Goal: Complete application form

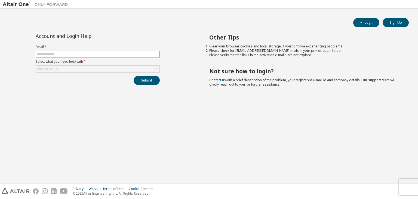
click at [56, 55] on input "text" at bounding box center [97, 54] width 121 height 4
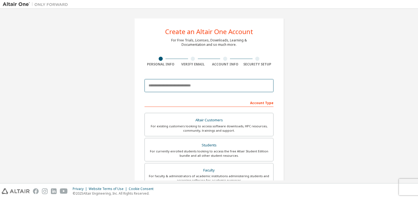
click at [195, 85] on input "email" at bounding box center [208, 85] width 129 height 13
type input "*"
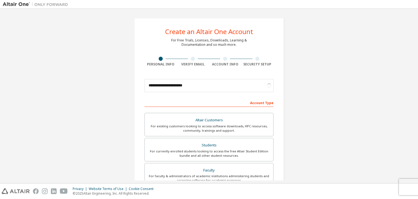
click at [261, 104] on div "Account Type" at bounding box center [208, 102] width 129 height 9
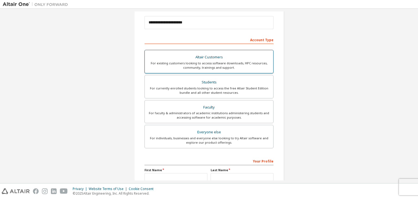
scroll to position [64, 0]
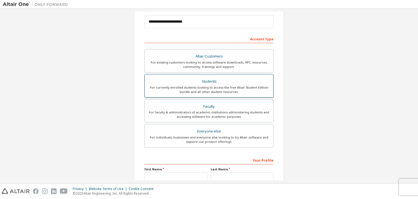
click at [219, 85] on div "For currently enrolled students looking to access the free Altair Student Editi…" at bounding box center [209, 89] width 122 height 9
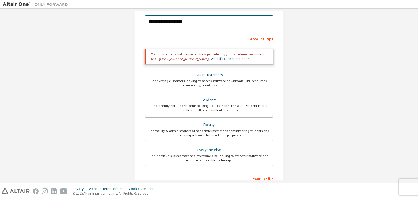
click at [193, 21] on input "**********" at bounding box center [208, 21] width 129 height 13
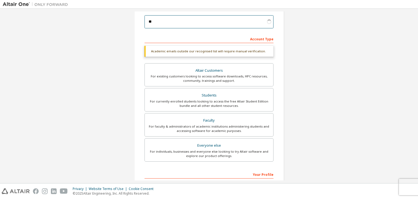
type input "*"
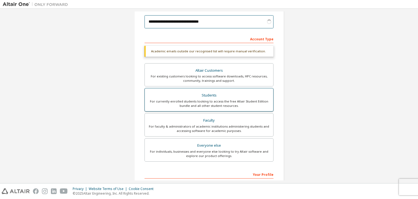
type input "**********"
click at [203, 107] on div "For currently enrolled students looking to access the free Altair Student Editi…" at bounding box center [209, 103] width 122 height 9
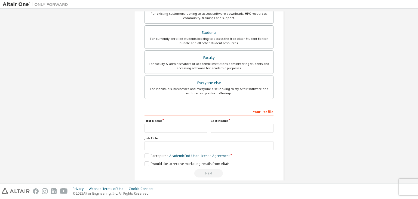
scroll to position [127, 0]
click at [178, 128] on input "text" at bounding box center [175, 127] width 63 height 9
type input "******"
click at [223, 129] on input "text" at bounding box center [242, 127] width 63 height 9
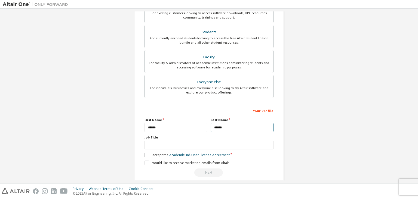
type input "******"
click at [144, 154] on label "I accept the Academic End-User License Agreement" at bounding box center [186, 154] width 85 height 5
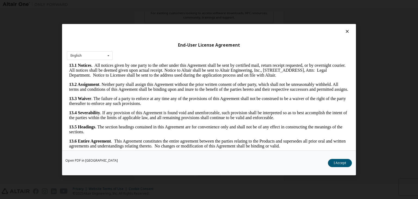
scroll to position [909, 0]
click at [340, 164] on button "I Accept" at bounding box center [340, 163] width 24 height 8
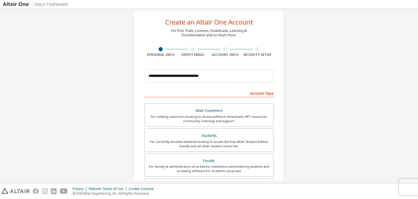
scroll to position [118, 0]
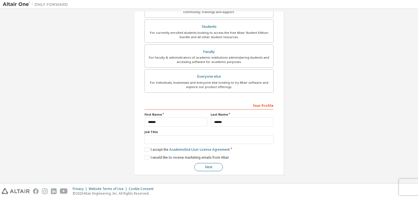
click at [210, 169] on button "Next" at bounding box center [208, 167] width 29 height 8
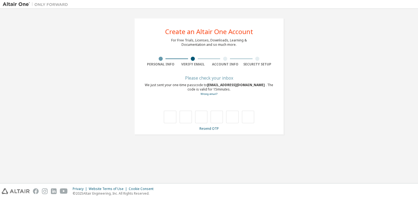
scroll to position [0, 0]
type input "*"
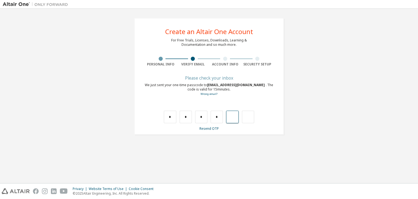
type input "*"
